Goal: Find contact information: Find contact information

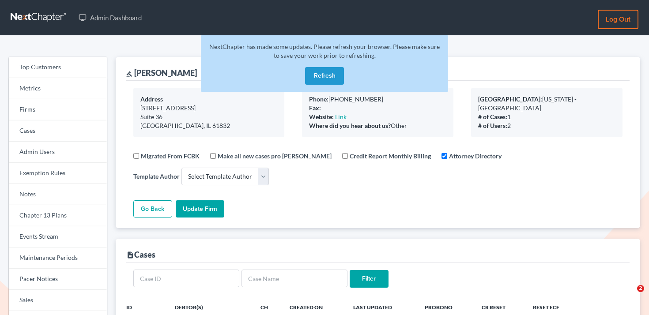
select select
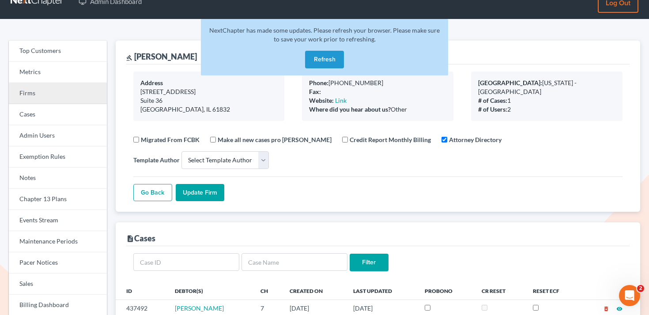
click at [68, 95] on link "Firms" at bounding box center [58, 93] width 98 height 21
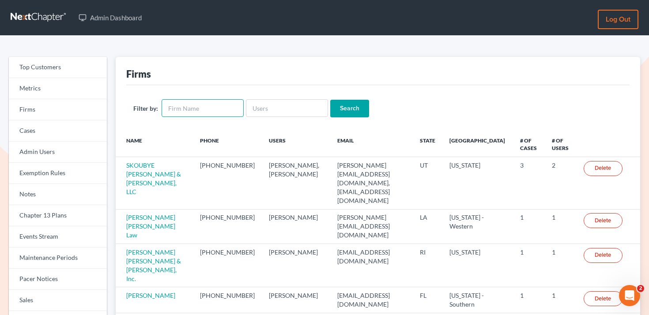
click at [211, 109] on input "text" at bounding box center [203, 108] width 82 height 18
click at [297, 106] on input "text" at bounding box center [287, 108] width 82 height 18
paste input "Dean Greer"
type input "Dean Greer"
click at [348, 109] on input "Search" at bounding box center [349, 109] width 39 height 18
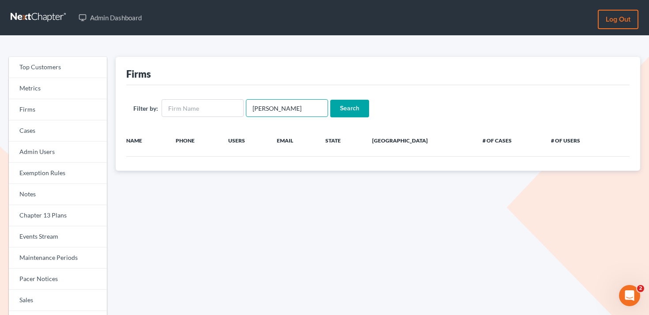
click at [266, 108] on input "Dean Greer" at bounding box center [287, 108] width 82 height 18
type input "DeanGreer"
click at [330, 100] on input "Search" at bounding box center [349, 109] width 39 height 18
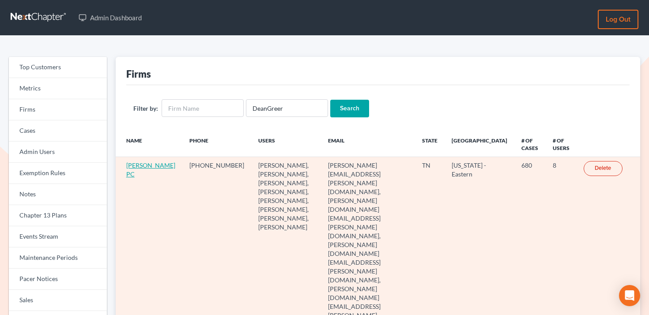
click at [136, 172] on link "Dean Greer PC" at bounding box center [150, 170] width 49 height 16
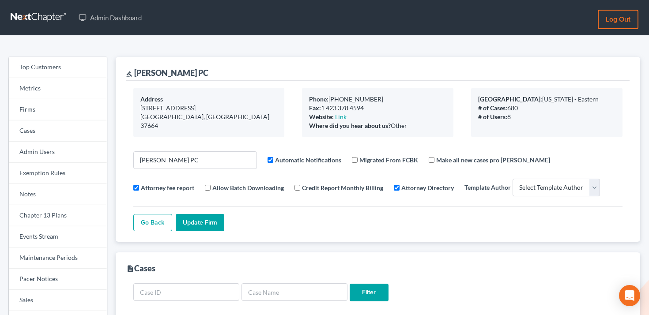
select select
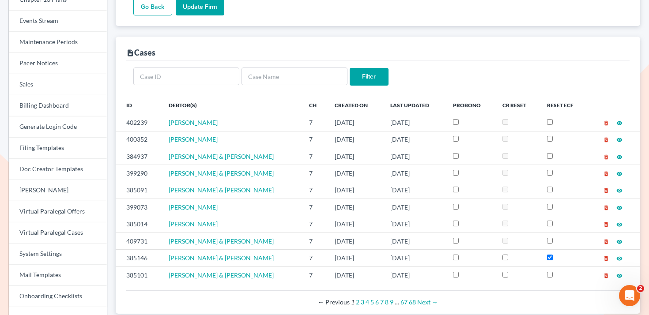
scroll to position [251, 0]
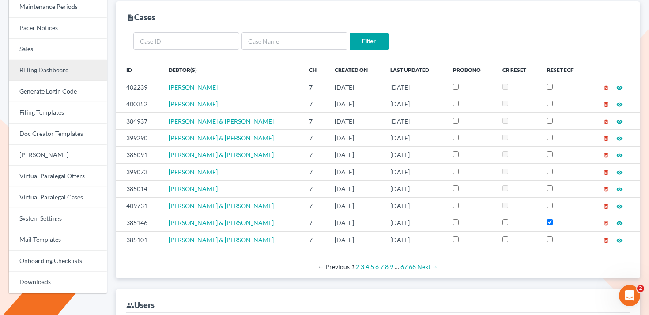
click at [65, 77] on link "Billing Dashboard" at bounding box center [58, 70] width 98 height 21
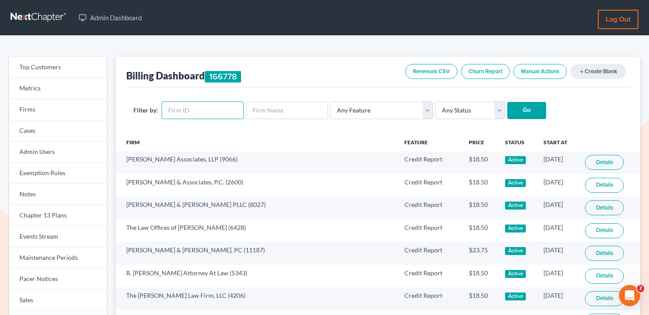
click at [191, 114] on input "text" at bounding box center [203, 111] width 82 height 18
paste input "11643"
type input "11643"
click at [512, 110] on input "Go" at bounding box center [527, 111] width 39 height 18
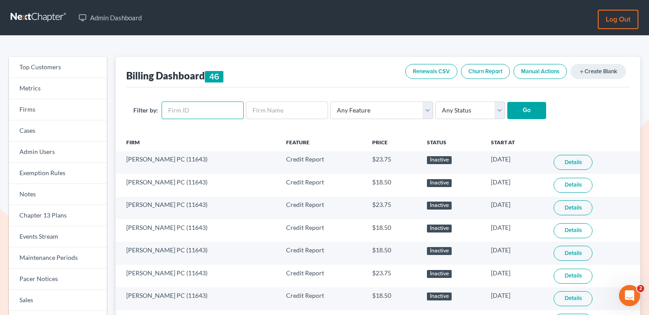
click at [218, 107] on input "text" at bounding box center [203, 111] width 82 height 18
paste input "11643"
type input "11643"
click at [445, 105] on select "Any Status Active Inactive Pending Expired Error Pending Charges" at bounding box center [471, 111] width 70 height 18
select select "active"
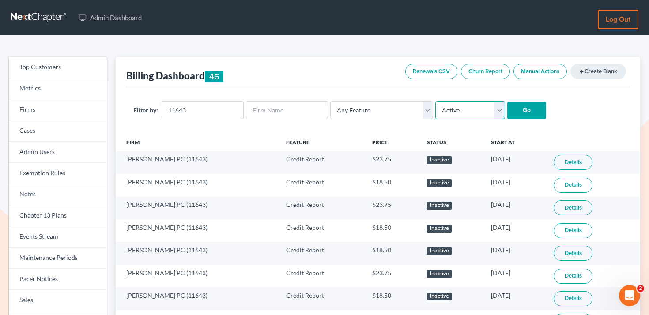
click at [436, 102] on select "Any Status Active Inactive Pending Expired Error Pending Charges" at bounding box center [471, 111] width 70 height 18
click at [514, 106] on input "Go" at bounding box center [527, 111] width 39 height 18
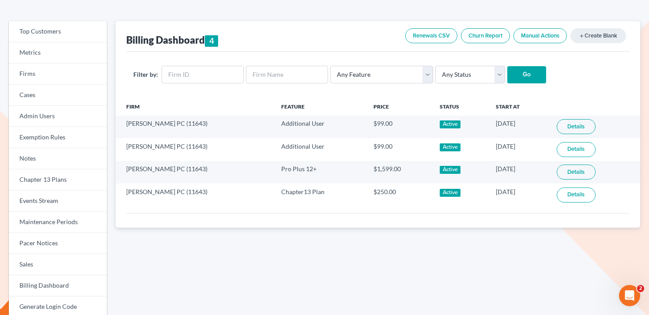
scroll to position [38, 0]
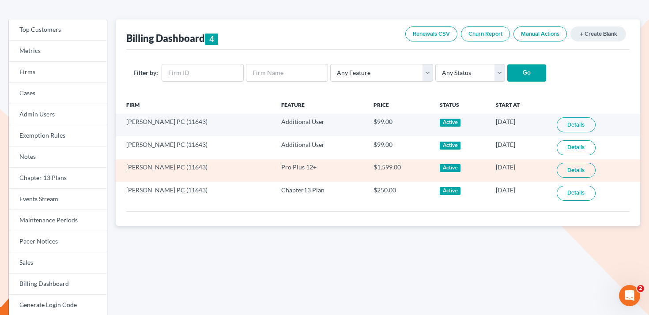
click at [573, 168] on link "Details" at bounding box center [576, 170] width 39 height 15
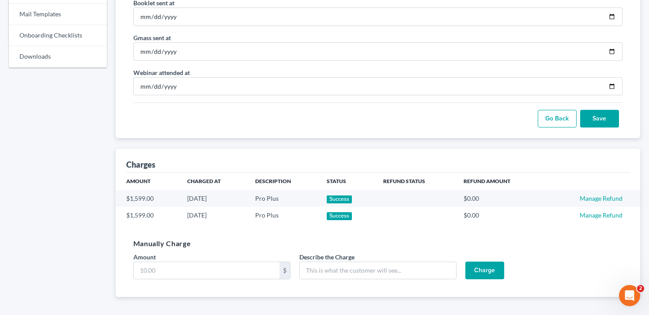
scroll to position [478, 0]
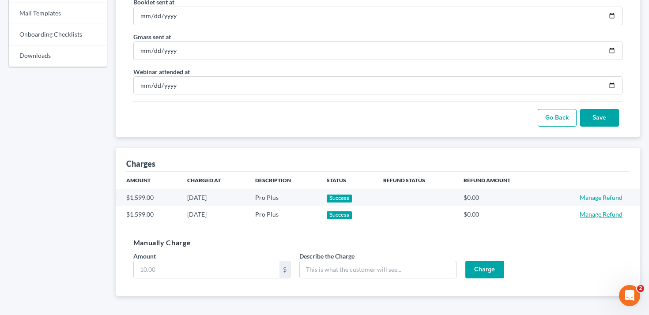
click at [614, 213] on link "Manage Refund" at bounding box center [601, 215] width 43 height 8
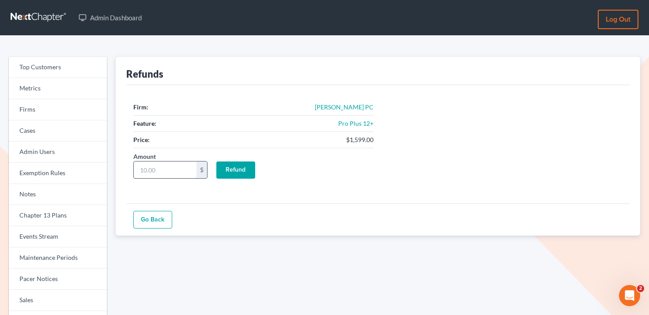
click at [172, 170] on input "Amount" at bounding box center [165, 170] width 63 height 17
type input "1599"
click at [231, 177] on input "Refund" at bounding box center [235, 171] width 39 height 18
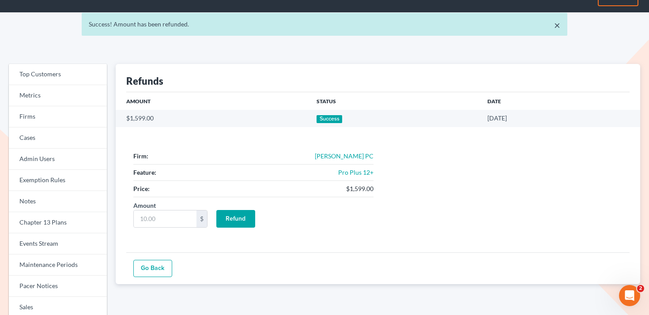
scroll to position [30, 0]
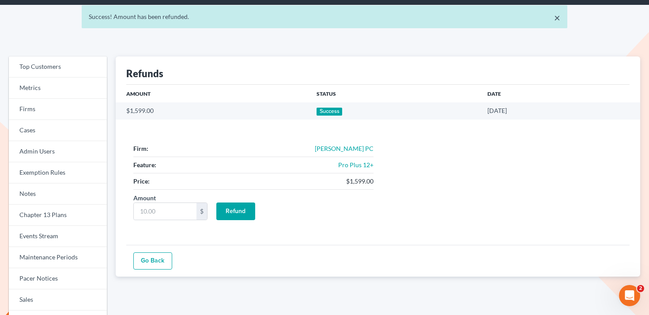
click at [153, 266] on link "Go Back" at bounding box center [152, 262] width 39 height 18
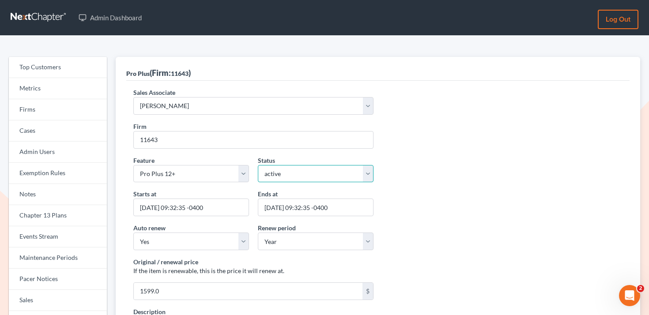
click at [281, 173] on select "active inactive pending expired error pending_charges" at bounding box center [316, 174] width 116 height 18
select select "expired"
click at [258, 165] on select "active inactive pending expired error pending_charges" at bounding box center [316, 174] width 116 height 18
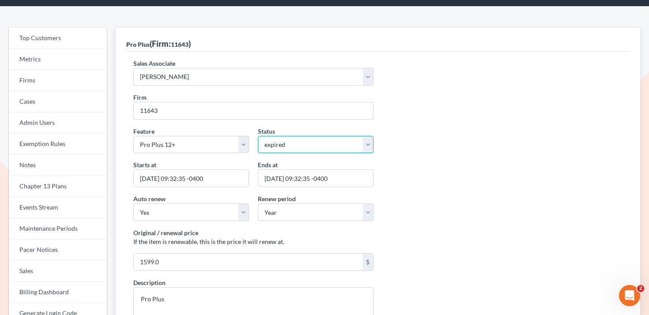
scroll to position [49, 0]
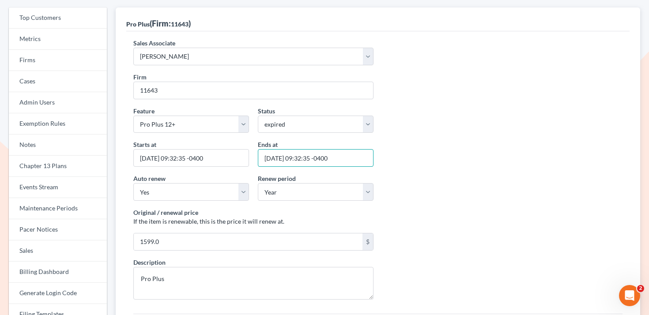
click at [279, 157] on input "2026-09-17 09:32:35 -0400" at bounding box center [316, 158] width 116 height 18
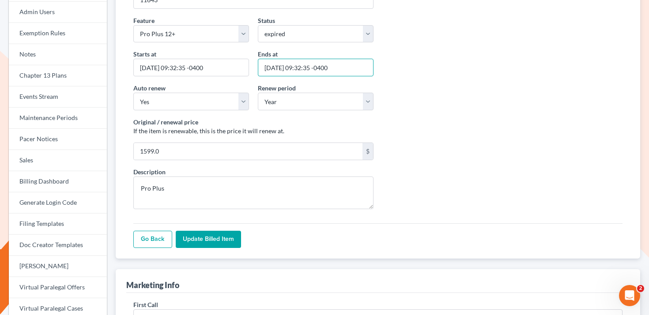
type input "2025-09-17 09:32:35 -0400"
click at [222, 246] on input "Update Billed item" at bounding box center [208, 240] width 65 height 18
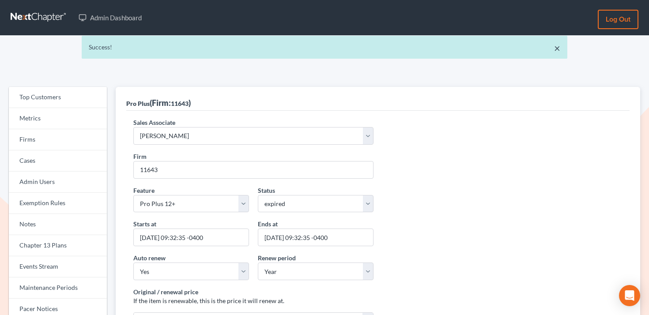
scroll to position [140, 0]
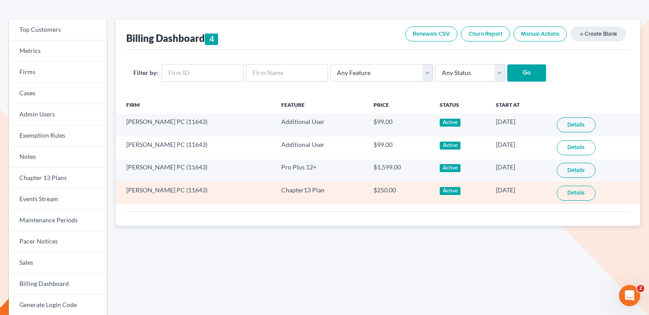
click at [580, 193] on link "Details" at bounding box center [576, 193] width 39 height 15
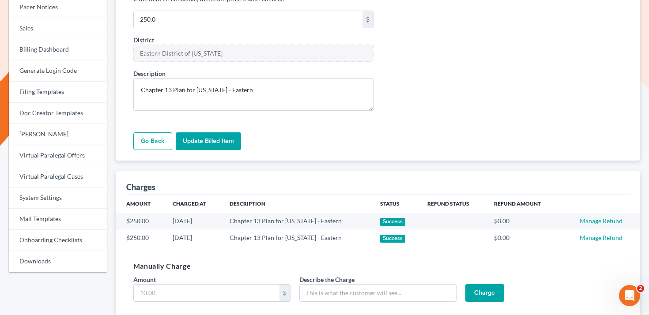
scroll to position [313, 0]
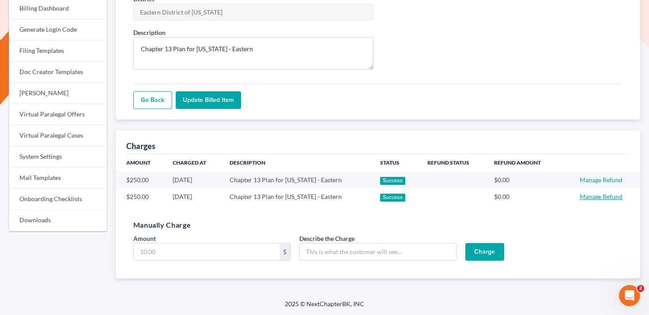
click at [607, 196] on link "Manage Refund" at bounding box center [601, 197] width 43 height 8
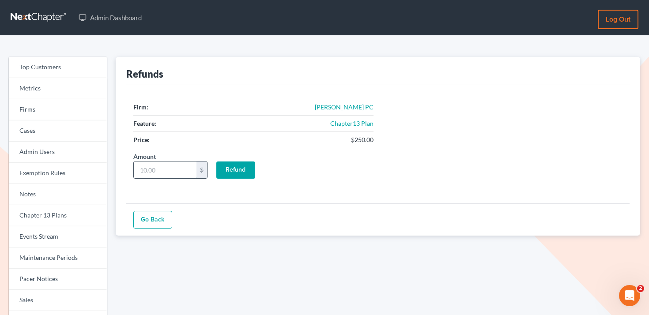
click at [160, 174] on input "Amount" at bounding box center [165, 170] width 63 height 17
type input "250"
click at [242, 163] on input "Refund" at bounding box center [235, 171] width 39 height 18
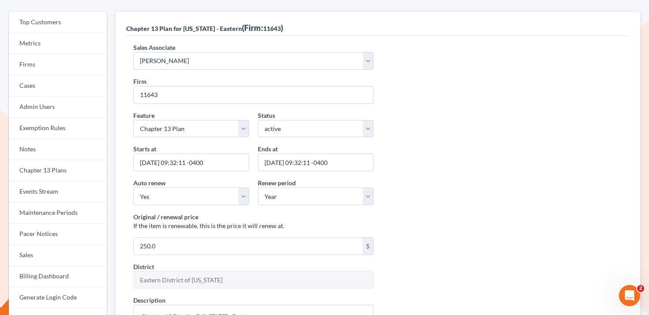
scroll to position [15, 0]
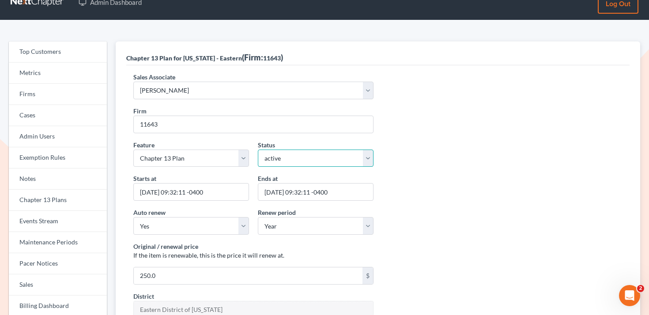
click at [292, 161] on select "active inactive pending expired error pending_charges" at bounding box center [316, 159] width 116 height 18
select select "expired"
click at [258, 150] on select "active inactive pending expired error pending_charges" at bounding box center [316, 159] width 116 height 18
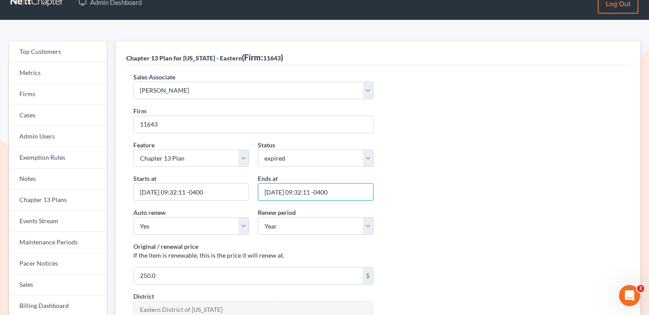
click at [279, 192] on input "2026-09-17 09:32:11 -0400" at bounding box center [316, 192] width 116 height 18
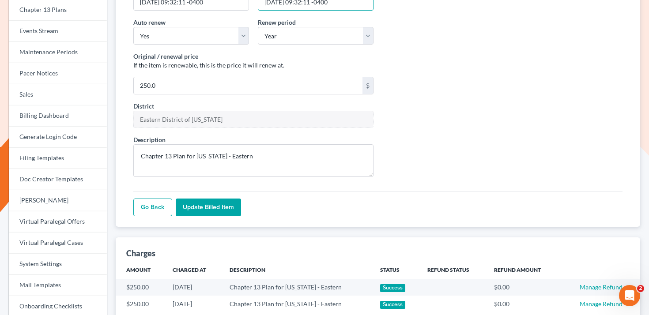
type input "[DATE] 09:32:11 -0400"
click at [209, 208] on input "Update Billed item" at bounding box center [208, 208] width 65 height 18
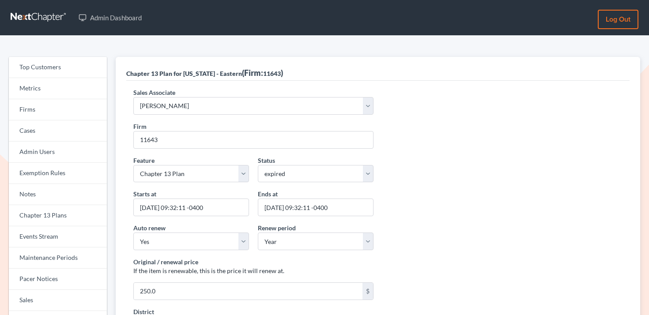
select select "expired"
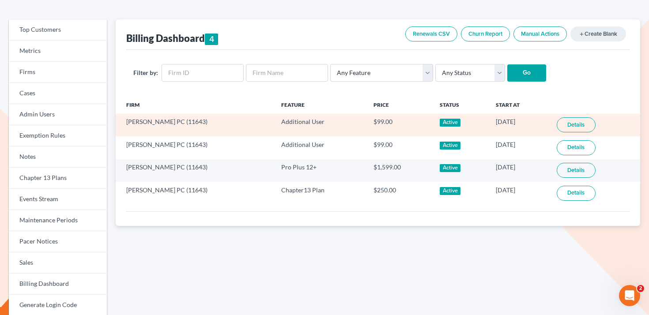
click at [580, 126] on link "Details" at bounding box center [576, 125] width 39 height 15
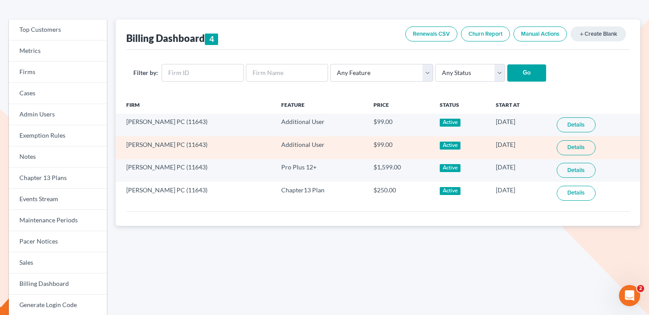
click at [564, 150] on link "Details" at bounding box center [576, 147] width 39 height 15
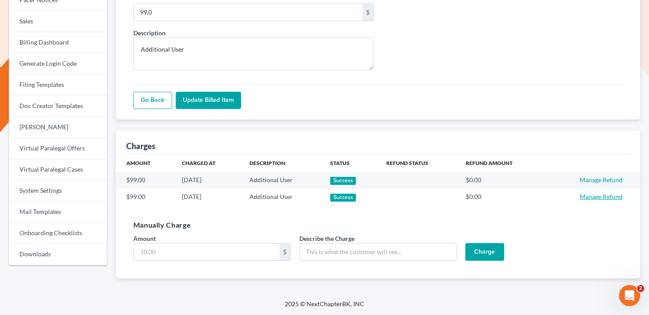
click at [604, 199] on link "Manage Refund" at bounding box center [601, 197] width 43 height 8
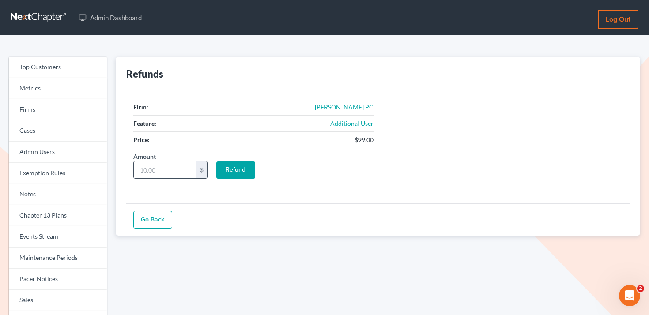
click at [179, 170] on input "Amount" at bounding box center [165, 170] width 63 height 17
type input "99"
click at [243, 169] on input "Refund" at bounding box center [235, 171] width 39 height 18
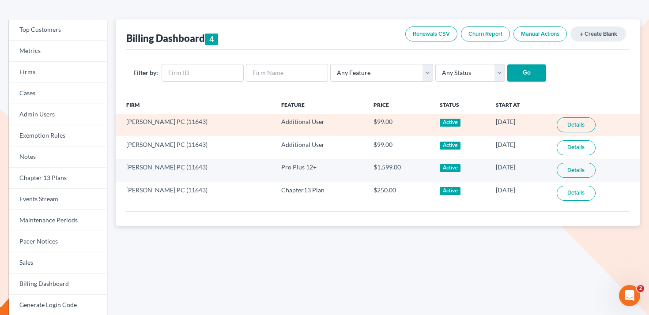
click at [577, 122] on link "Details" at bounding box center [576, 125] width 39 height 15
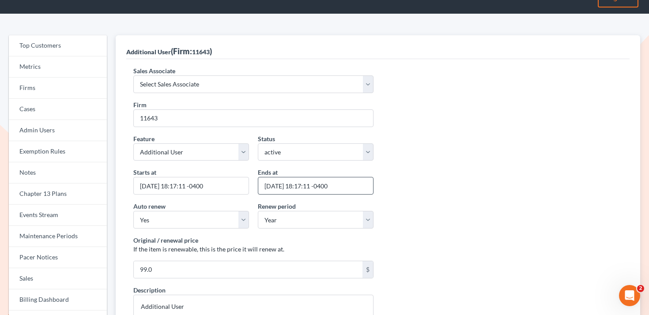
scroll to position [21, 0]
click at [287, 148] on select "active inactive pending expired error pending_charges" at bounding box center [316, 153] width 116 height 18
click at [201, 219] on select "Yes No" at bounding box center [191, 221] width 116 height 18
select select "false"
click at [133, 212] on select "Yes No" at bounding box center [191, 221] width 116 height 18
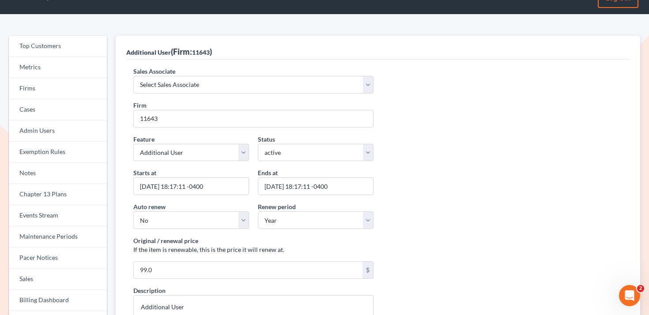
click at [423, 144] on div "Feature Start Plus Plan Pro Plus Plan Whoa Plan Credit Report Credit Report Mon…" at bounding box center [378, 152] width 498 height 34
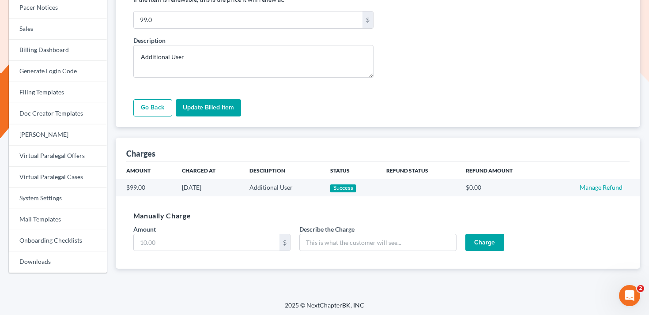
scroll to position [273, 0]
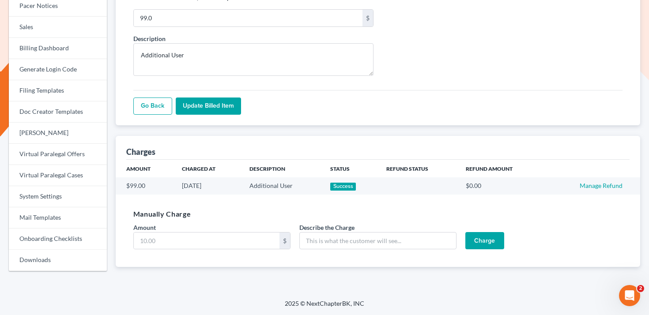
click at [217, 113] on input "Update Billed item" at bounding box center [208, 107] width 65 height 18
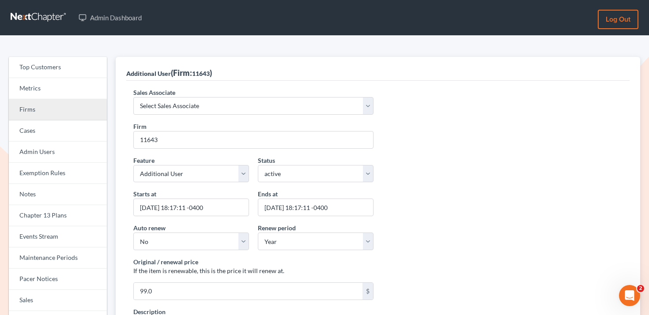
click at [70, 107] on link "Firms" at bounding box center [58, 109] width 98 height 21
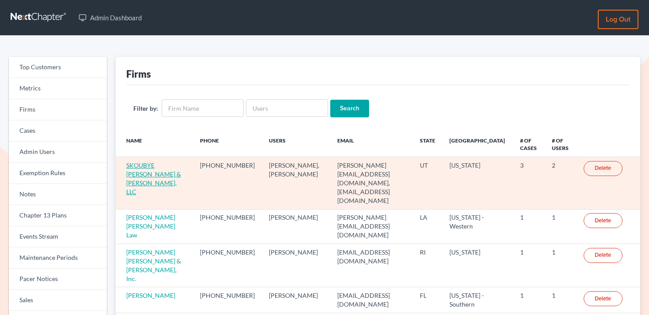
click at [143, 166] on link "SKOUBYE NIELSON & JOHANSEN, LLC" at bounding box center [153, 179] width 55 height 34
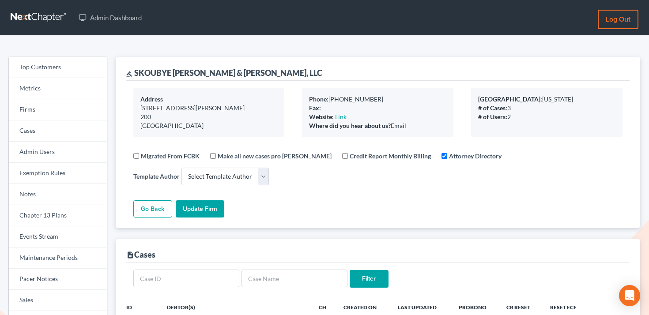
select select
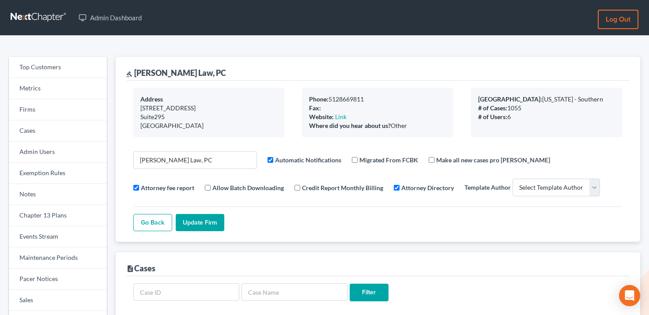
select select
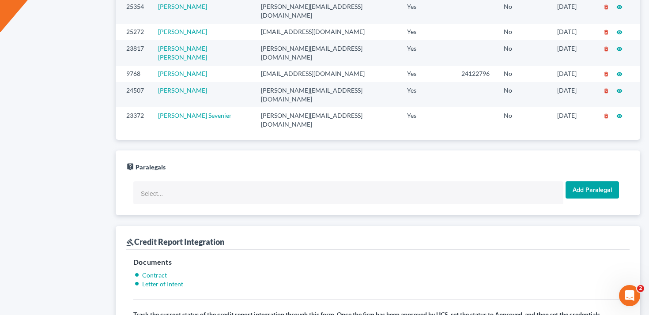
scroll to position [489, 0]
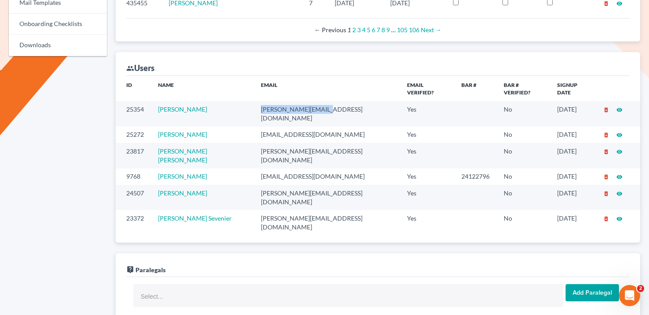
drag, startPoint x: 253, startPoint y: 102, endPoint x: 326, endPoint y: 102, distance: 73.8
click at [326, 102] on td "gabriela@hklawpc.com" at bounding box center [327, 113] width 146 height 25
copy td "gabriela@hklawpc.com"
click at [279, 127] on td "anafer@hklawpc.com" at bounding box center [327, 135] width 146 height 16
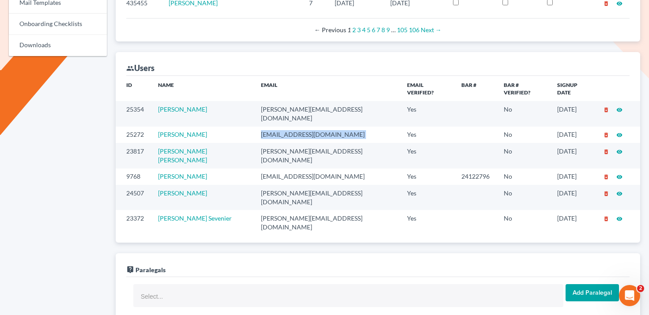
click at [279, 127] on td "anafer@hklawpc.com" at bounding box center [327, 135] width 146 height 16
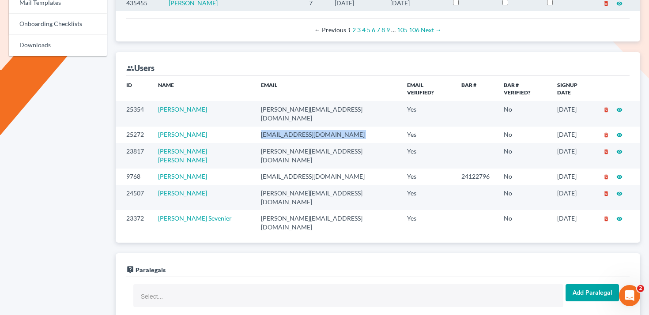
copy td "anafer@hklawpc.com"
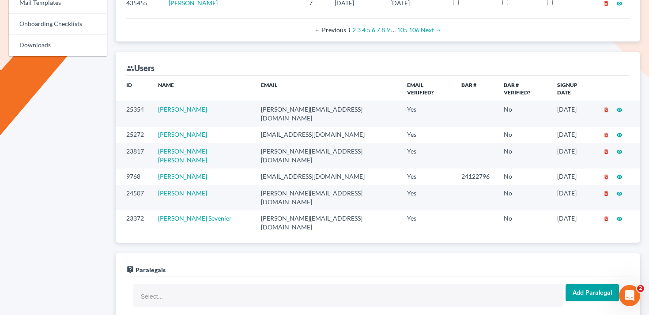
click at [273, 143] on td "patricia@hklawpc.com" at bounding box center [327, 155] width 146 height 25
copy td "patricia@hklawpc.com"
click at [266, 169] on td "hooman@hklawpc.com" at bounding box center [327, 177] width 146 height 16
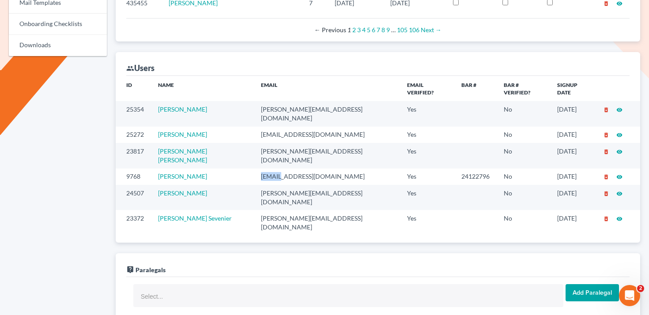
click at [266, 169] on td "hooman@hklawpc.com" at bounding box center [327, 177] width 146 height 16
copy td "hooman@hklawpc.com"
click at [264, 185] on td "jose@hklawpc.com" at bounding box center [327, 197] width 146 height 25
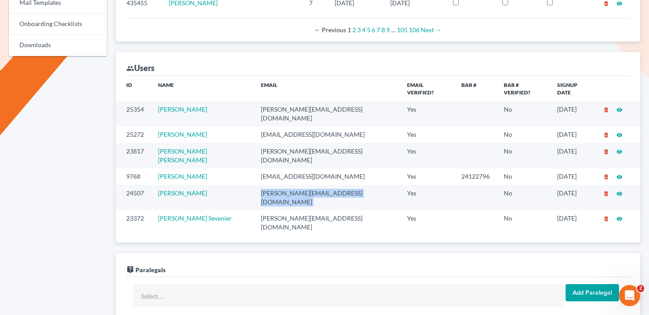
click at [264, 185] on td "jose@hklawpc.com" at bounding box center [327, 197] width 146 height 25
copy td "jose@hklawpc.com"
click at [269, 210] on td "thelma@hklawpc.com" at bounding box center [327, 222] width 146 height 25
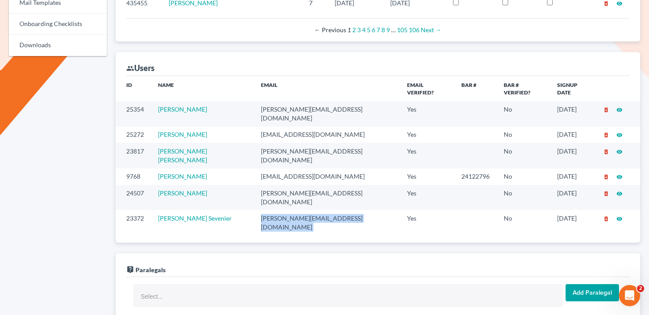
click at [269, 210] on td "thelma@hklawpc.com" at bounding box center [327, 222] width 146 height 25
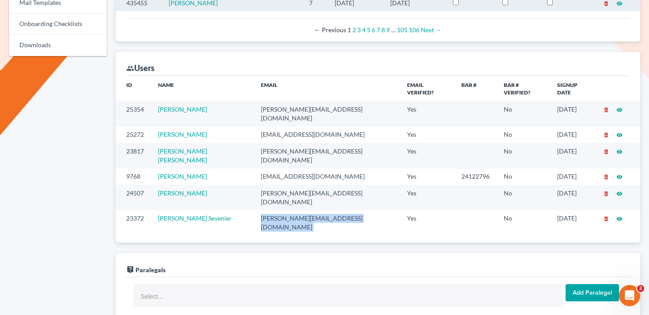
copy td "thelma@hklawpc.com"
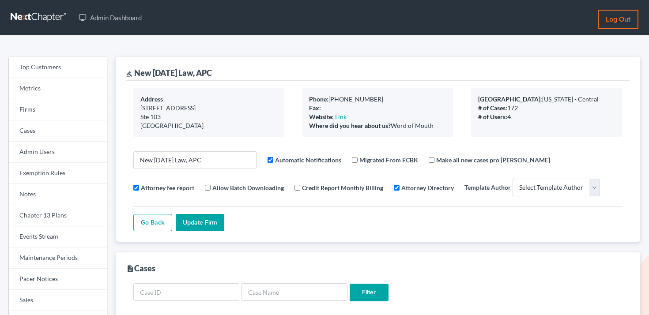
select select
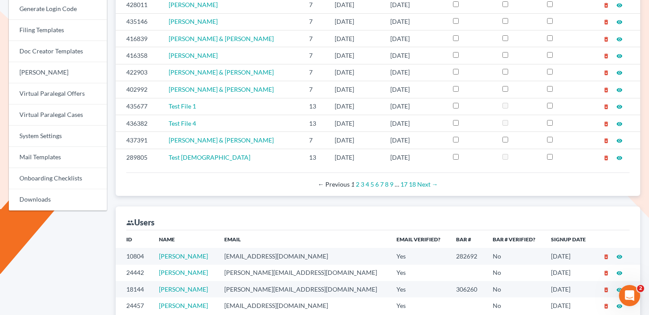
scroll to position [476, 0]
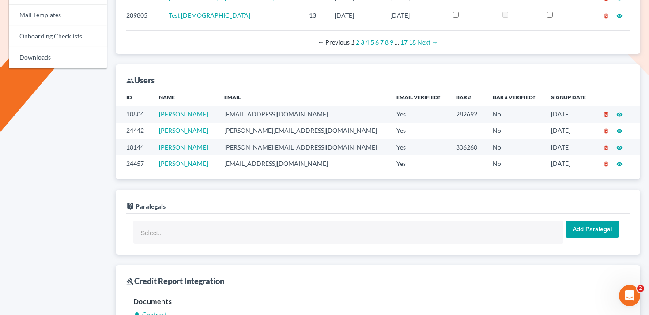
click at [265, 113] on td "[EMAIL_ADDRESS][DOMAIN_NAME]" at bounding box center [303, 114] width 172 height 16
click at [265, 113] on td "allisont@newtomorrowlaw.com" at bounding box center [303, 114] width 172 height 16
copy td "allisont@newtomorrowlaw.com"
click at [259, 131] on td "ashlie@newtomorrowlaw.com" at bounding box center [303, 131] width 172 height 16
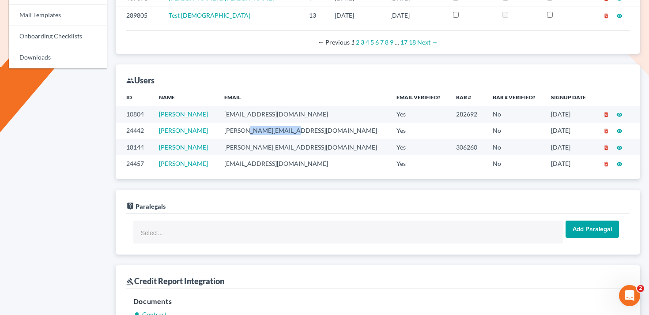
click at [259, 131] on td "ashlie@newtomorrowlaw.com" at bounding box center [303, 131] width 172 height 16
copy td "ashlie@newtomorrowlaw.com"
click at [263, 147] on td "shalah@newtomorrowlaw.com" at bounding box center [303, 147] width 172 height 16
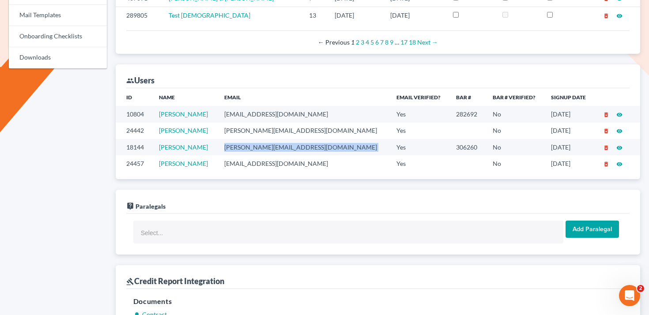
click at [263, 147] on td "shalah@newtomorrowlaw.com" at bounding box center [303, 147] width 172 height 16
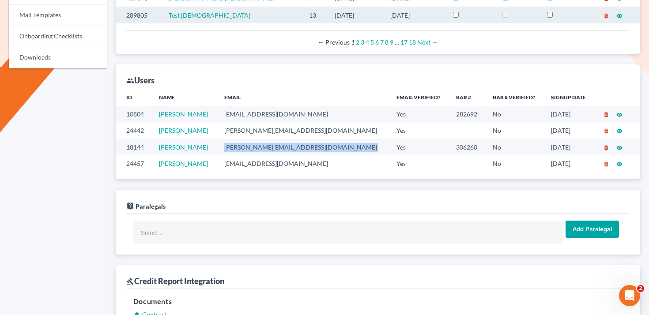
copy td "shalah@newtomorrowlaw.com"
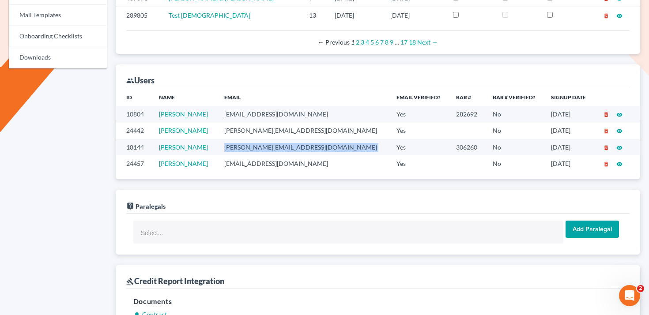
click at [278, 165] on td "michaelb@newtomorrowlaw.com" at bounding box center [303, 163] width 172 height 16
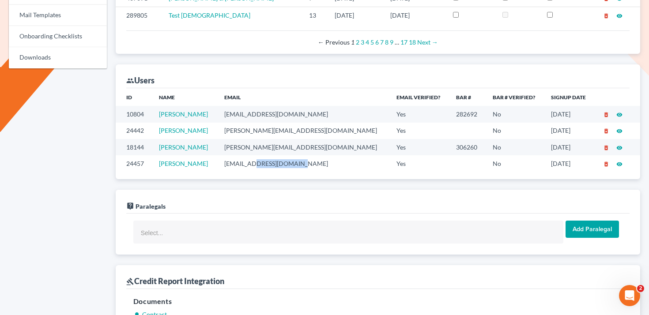
click at [278, 165] on td "michaelb@newtomorrowlaw.com" at bounding box center [303, 163] width 172 height 16
copy td "michaelb@newtomorrowlaw.com"
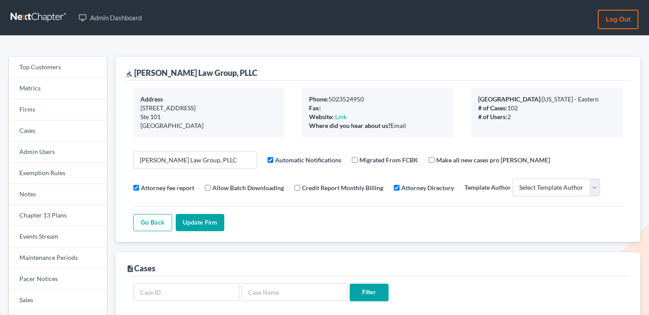
select select
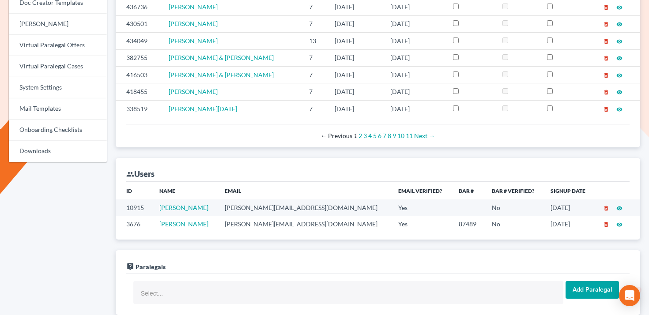
click at [255, 205] on td "[PERSON_NAME][EMAIL_ADDRESS][DOMAIN_NAME]" at bounding box center [305, 208] width 174 height 16
click at [255, 205] on td "sheila@howardlawgroup.com" at bounding box center [305, 208] width 174 height 16
copy td "sheila@howardlawgroup.com"
click at [263, 227] on td "doug@howardlawgroup.com" at bounding box center [305, 224] width 174 height 16
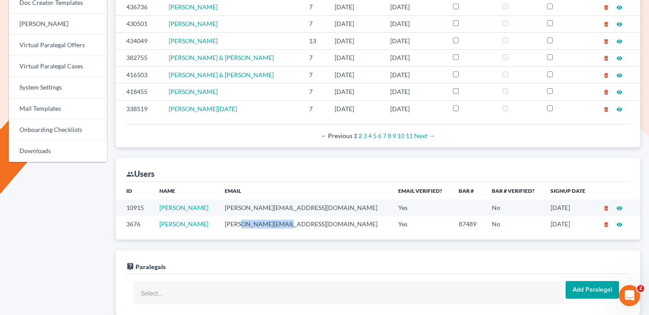
click at [263, 227] on td "doug@howardlawgroup.com" at bounding box center [305, 224] width 174 height 16
copy td "doug@howardlawgroup.com"
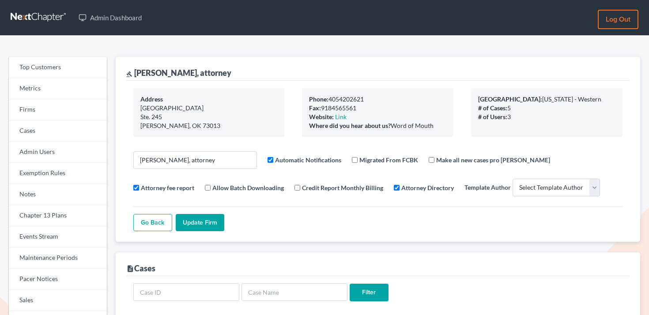
select select
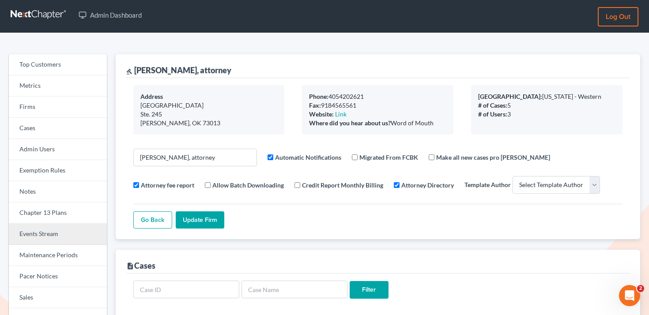
click at [53, 233] on link "Events Stream" at bounding box center [58, 234] width 98 height 21
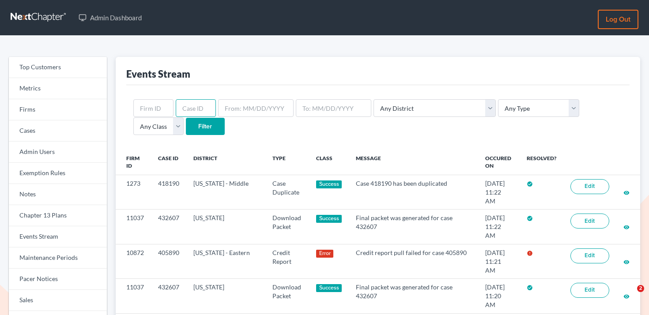
click at [191, 107] on input "text" at bounding box center [196, 108] width 40 height 18
paste input "436829"
type input "436829"
click at [186, 130] on input "Filter" at bounding box center [205, 127] width 39 height 18
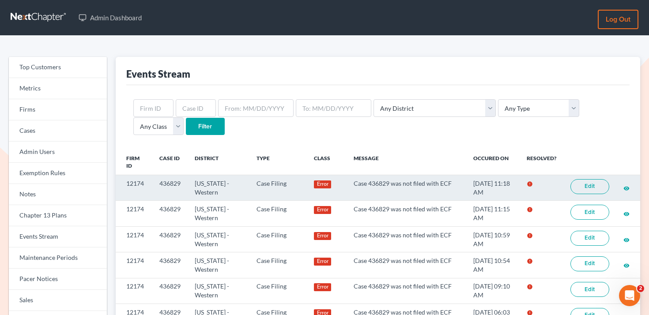
click at [594, 190] on link "Edit" at bounding box center [590, 186] width 39 height 15
click at [138, 186] on td "12174" at bounding box center [134, 188] width 37 height 26
copy td "12174"
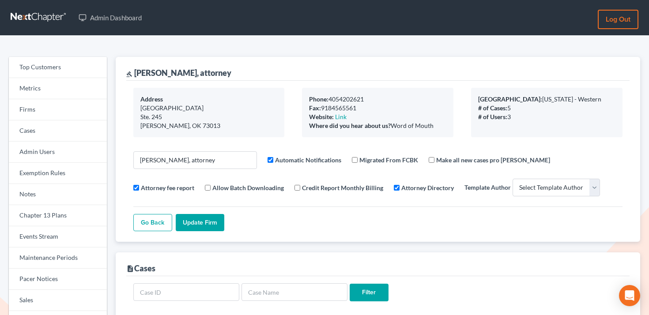
select select
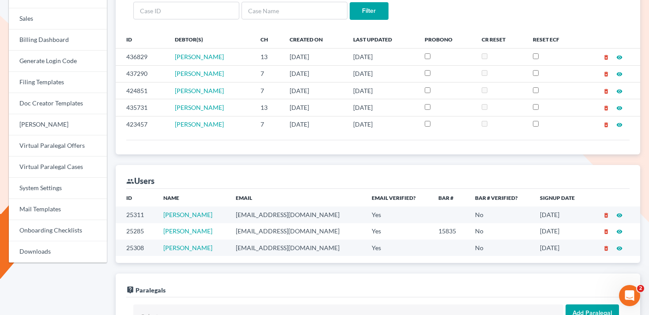
scroll to position [281, 0]
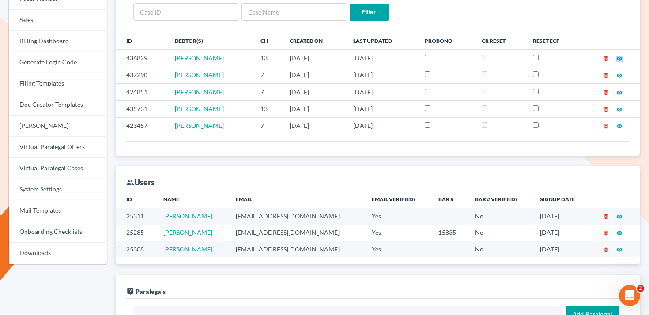
click at [288, 236] on td "davidmrobertsjd@gmail.com" at bounding box center [297, 233] width 136 height 16
copy td "davidmrobertsjd@gmail.com"
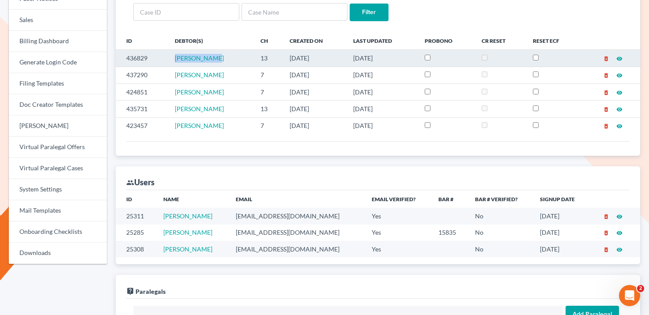
drag, startPoint x: 220, startPoint y: 60, endPoint x: 169, endPoint y: 58, distance: 50.8
click at [169, 58] on td "Patty Miller" at bounding box center [210, 58] width 85 height 17
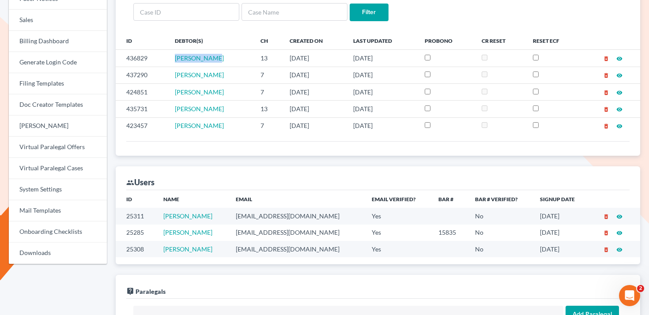
copy span "Patty Miller"
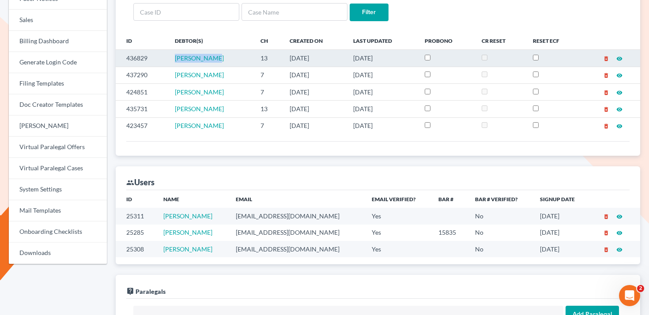
click at [140, 56] on td "436829" at bounding box center [142, 58] width 53 height 17
copy td "436829"
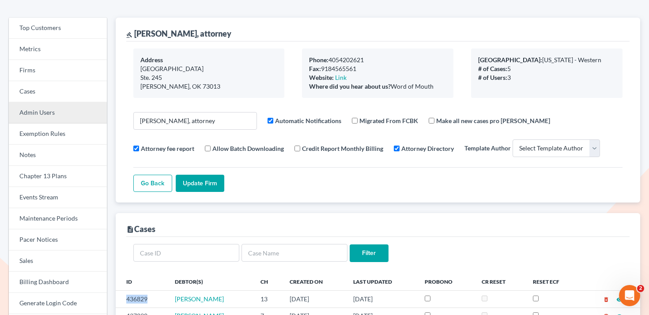
scroll to position [25, 0]
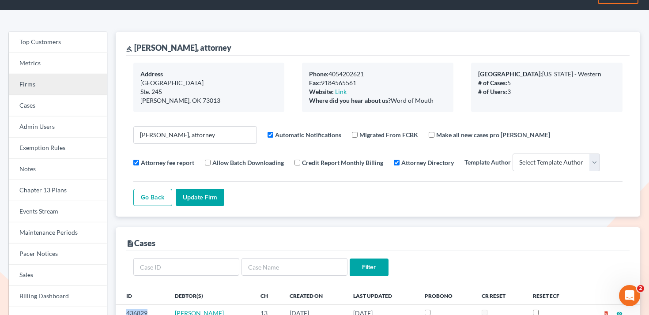
click at [48, 84] on link "Firms" at bounding box center [58, 84] width 98 height 21
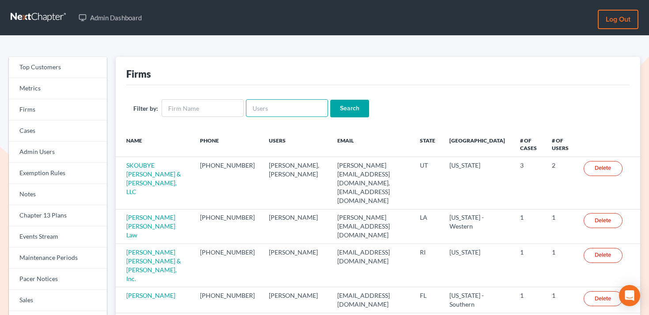
click at [283, 107] on input "text" at bounding box center [287, 108] width 82 height 18
paste input "[EMAIL_ADDRESS][DOMAIN_NAME]"
type input "[EMAIL_ADDRESS][DOMAIN_NAME]"
click at [331, 109] on input "Search" at bounding box center [349, 109] width 39 height 18
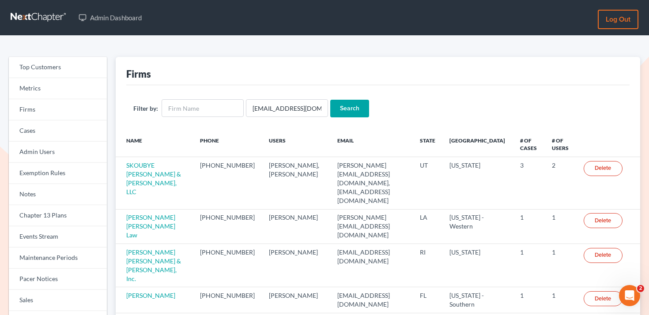
scroll to position [0, 0]
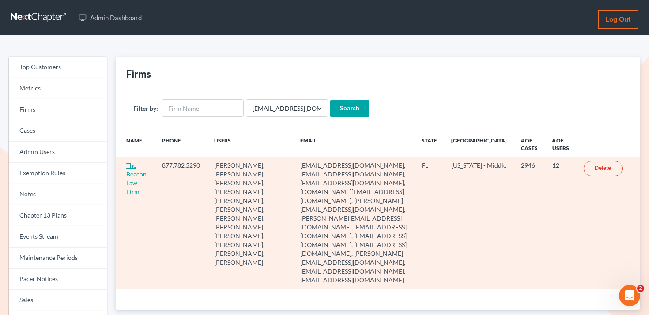
click at [134, 173] on link "The Beacon Law Firm" at bounding box center [136, 179] width 20 height 34
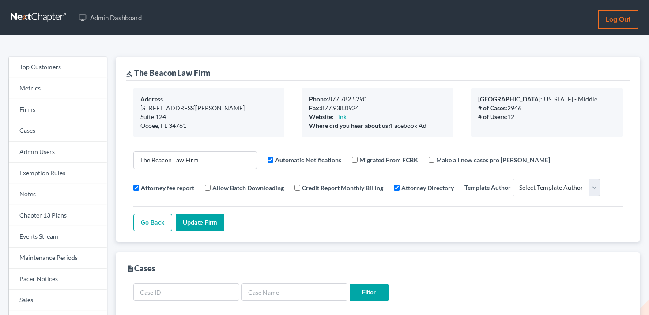
select select
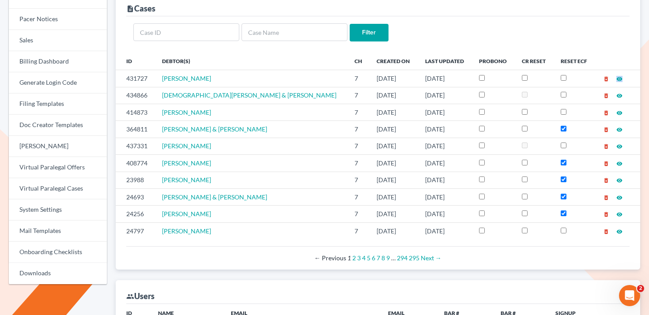
scroll to position [228, 0]
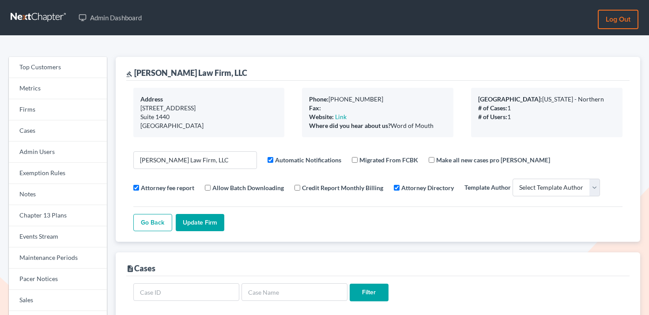
select select
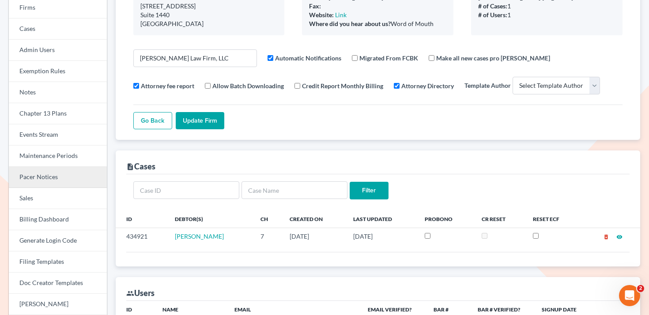
scroll to position [105, 0]
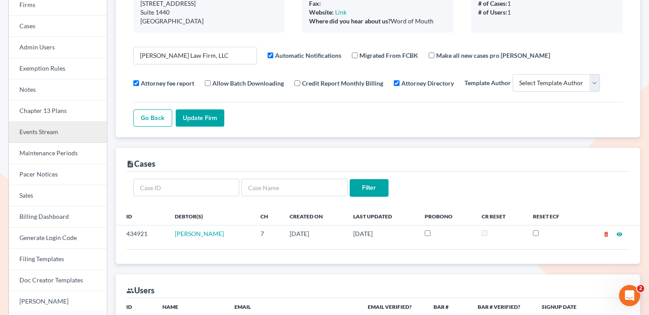
click at [48, 129] on link "Events Stream" at bounding box center [58, 132] width 98 height 21
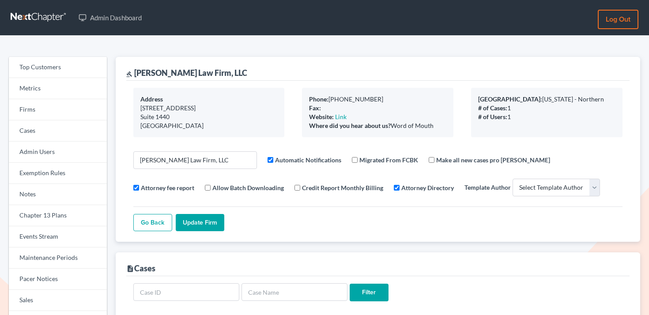
select select
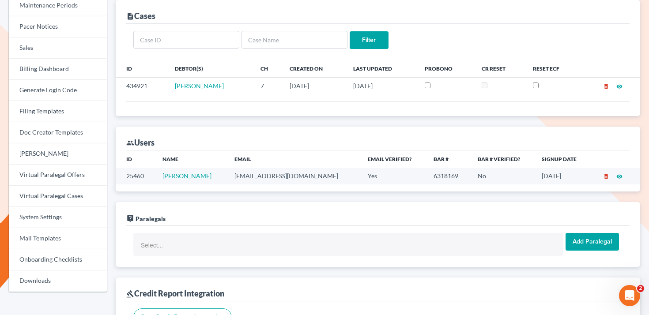
scroll to position [253, 0]
click at [266, 180] on td "[EMAIL_ADDRESS][DOMAIN_NAME]" at bounding box center [295, 176] width 134 height 16
copy td "[EMAIL_ADDRESS][DOMAIN_NAME]"
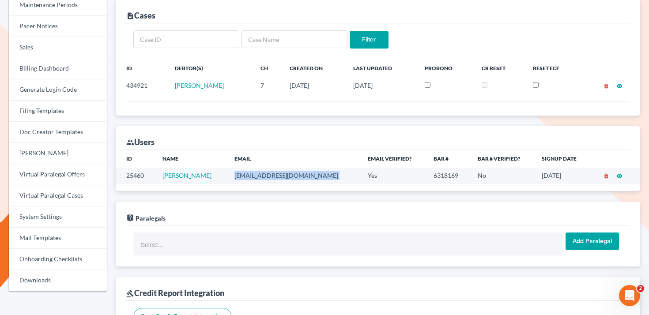
scroll to position [0, 0]
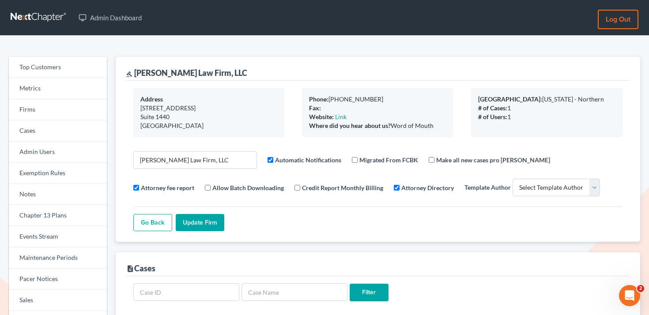
drag, startPoint x: 378, startPoint y: 95, endPoint x: 368, endPoint y: 95, distance: 9.3
click at [368, 95] on div "Phone: 847-284-0539" at bounding box center [377, 99] width 137 height 9
drag, startPoint x: 135, startPoint y: 72, endPoint x: 211, endPoint y: 70, distance: 75.6
click at [211, 70] on div "gavel McCormick Law Firm, LLC" at bounding box center [186, 73] width 121 height 11
copy div "McCormick Law Firm"
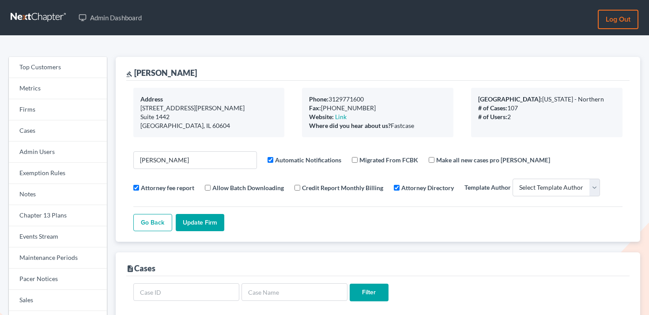
select select
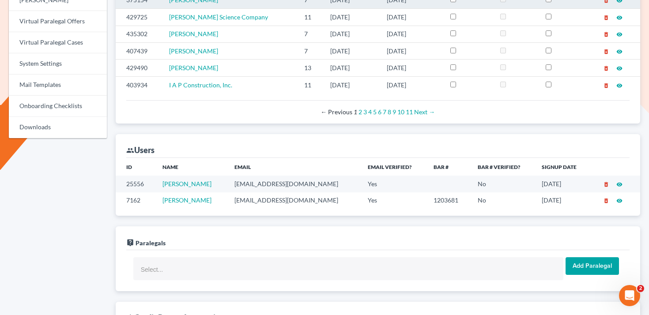
scroll to position [443, 0]
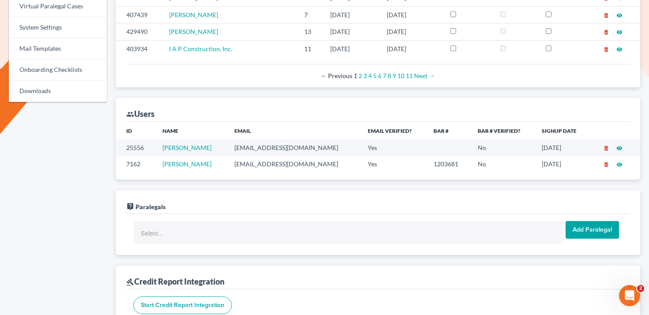
click at [281, 167] on td "drh@dherzoglaw.com" at bounding box center [295, 164] width 134 height 16
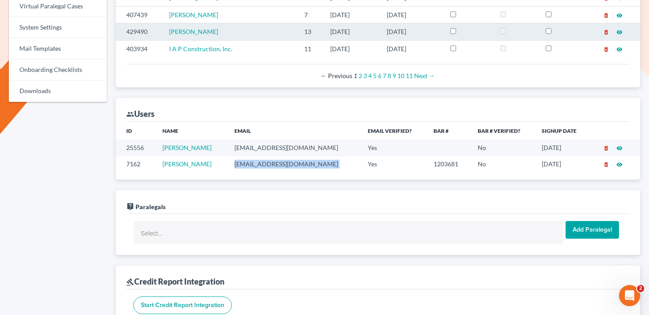
copy td "drh@dherzoglaw.com"
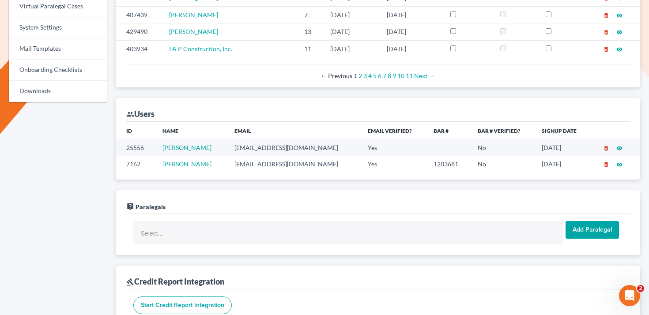
click at [253, 147] on td "dherzoglaw@gmail.com" at bounding box center [295, 148] width 134 height 16
copy td "dherzoglaw@gmail.com"
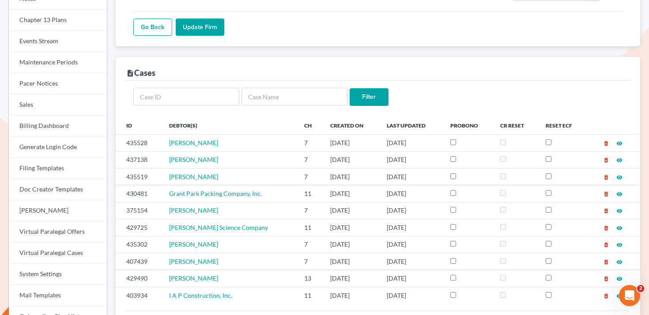
scroll to position [0, 0]
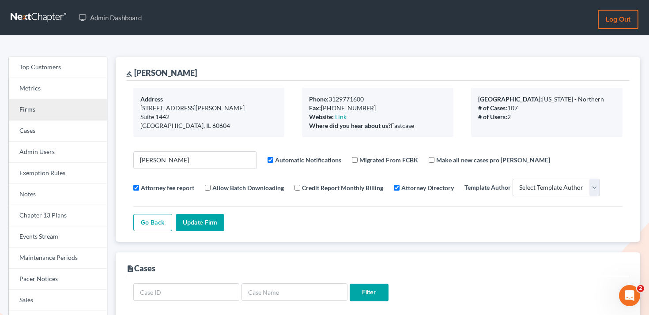
click at [57, 118] on link "Firms" at bounding box center [58, 109] width 98 height 21
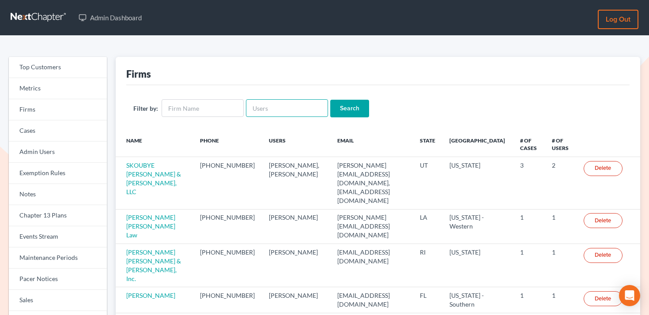
click at [264, 105] on input "text" at bounding box center [287, 108] width 82 height 18
paste input "effrey@meisnerlawfirm.com"
type input "effrey@meisnerlawfirm.com"
click at [338, 103] on input "Search" at bounding box center [349, 109] width 39 height 18
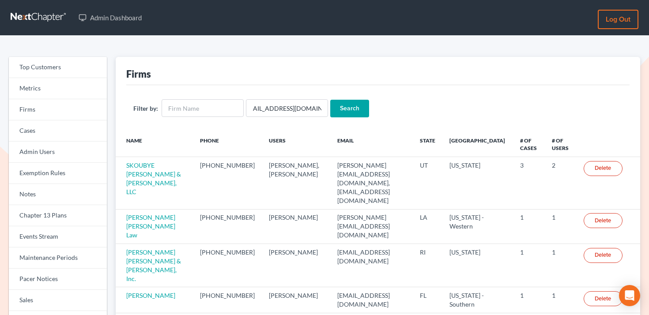
scroll to position [0, 0]
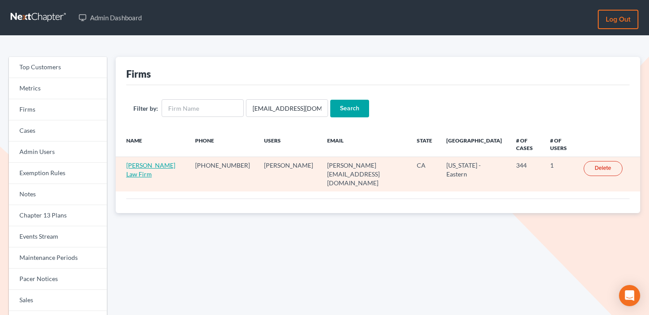
click at [148, 162] on link "[PERSON_NAME] Law Firm" at bounding box center [150, 170] width 49 height 16
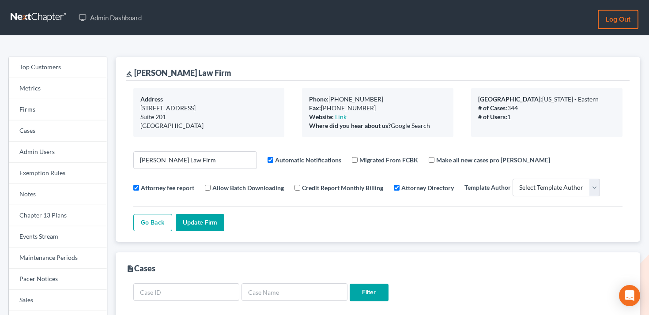
select select
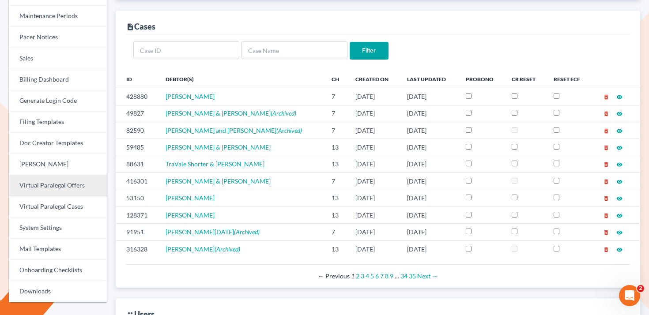
scroll to position [243, 0]
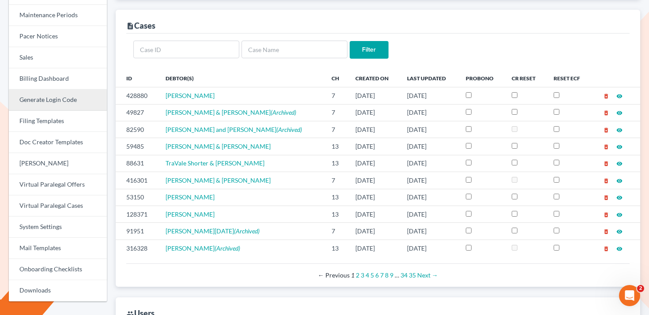
click at [63, 100] on link "Generate Login Code" at bounding box center [58, 100] width 98 height 21
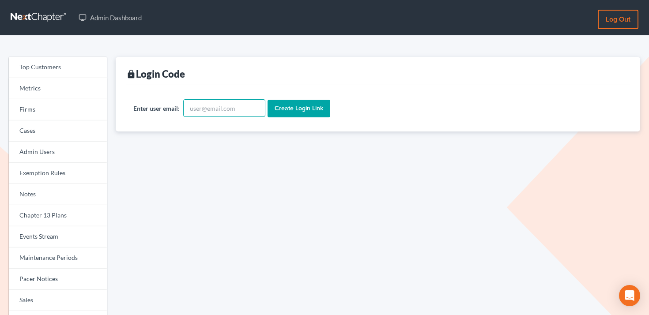
click at [209, 113] on input "text" at bounding box center [224, 108] width 82 height 18
paste input "[EMAIL_ADDRESS][DOMAIN_NAME]"
type input "[EMAIL_ADDRESS][DOMAIN_NAME]"
click at [296, 109] on input "Create Login Link" at bounding box center [299, 109] width 63 height 18
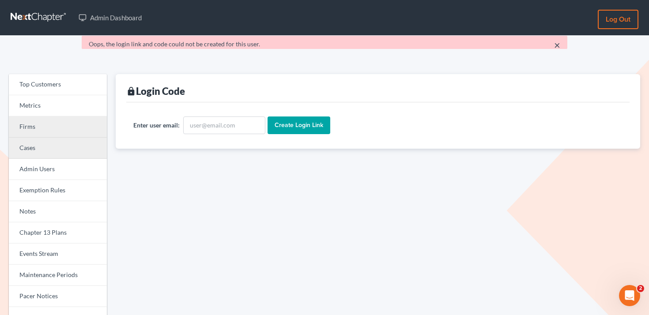
click at [57, 142] on link "Cases" at bounding box center [58, 148] width 98 height 21
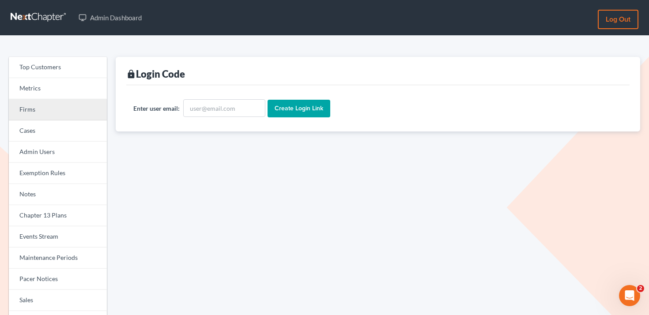
click at [61, 115] on link "Firms" at bounding box center [58, 109] width 98 height 21
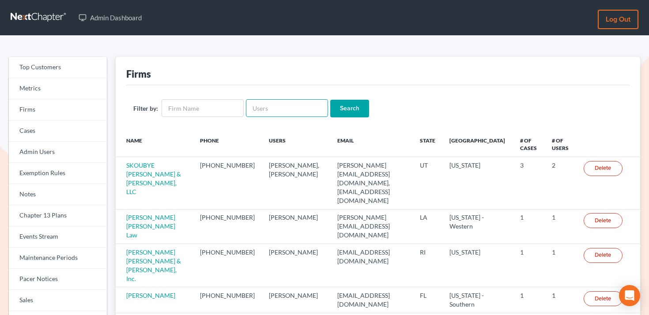
click at [276, 109] on input "text" at bounding box center [287, 108] width 82 height 18
paste input "[EMAIL_ADDRESS][DOMAIN_NAME]"
type input "[EMAIL_ADDRESS][DOMAIN_NAME]"
click at [353, 106] on input "Search" at bounding box center [349, 109] width 39 height 18
